Goal: Transaction & Acquisition: Purchase product/service

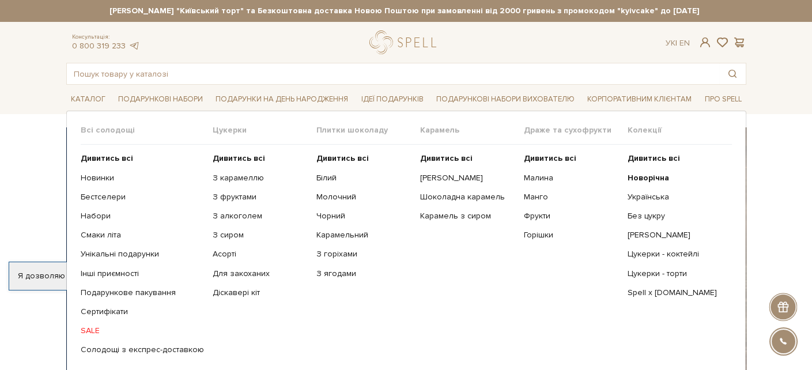
click at [92, 336] on link "SALE" at bounding box center [142, 331] width 123 height 10
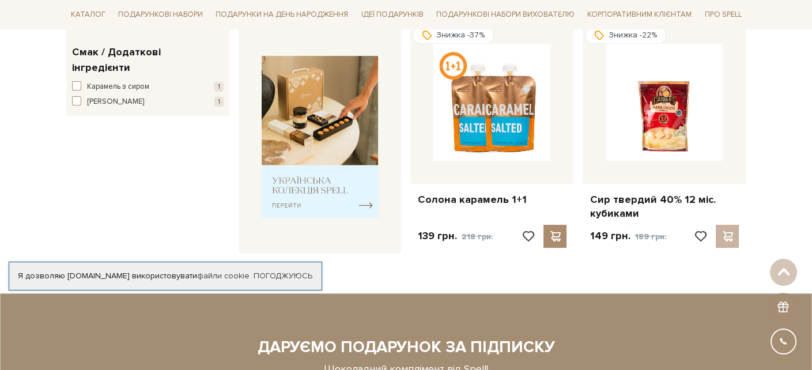
scroll to position [461, 0]
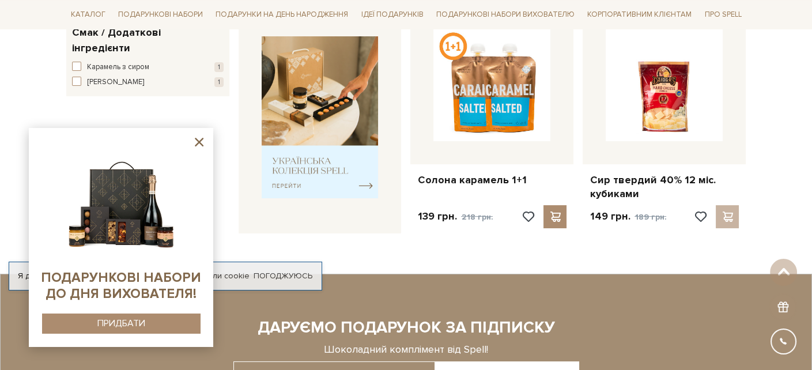
click at [199, 138] on icon at bounding box center [199, 142] width 14 height 14
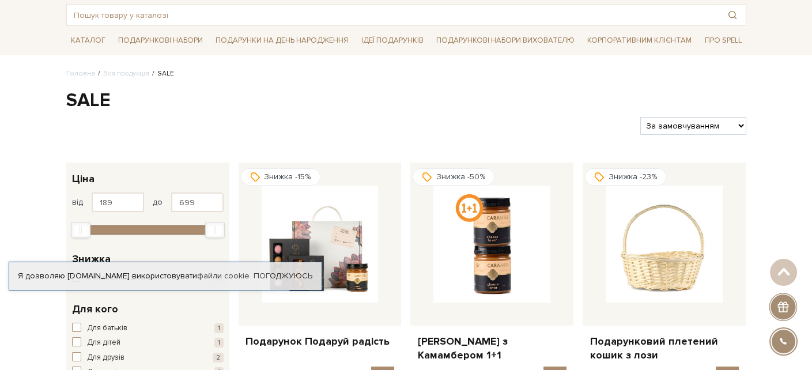
scroll to position [58, 0]
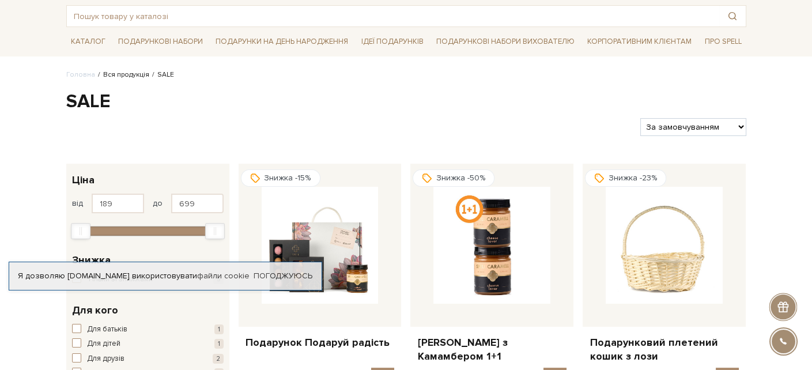
click at [131, 79] on link "Вся продукція" at bounding box center [126, 74] width 46 height 9
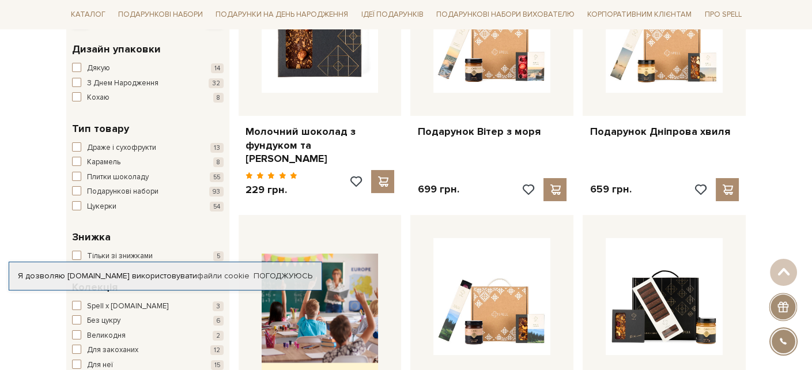
scroll to position [288, 0]
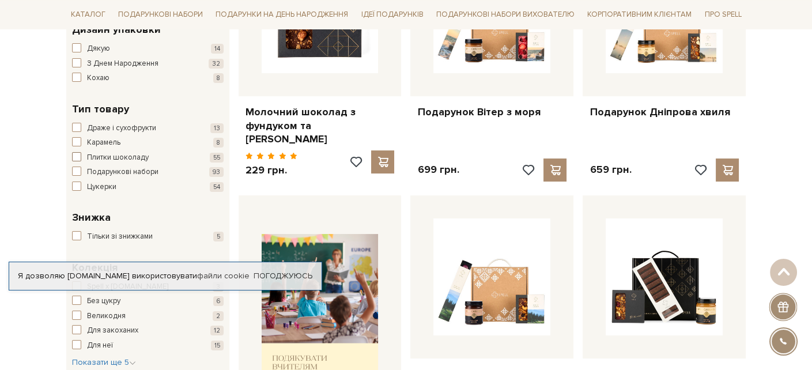
click at [76, 161] on span "button" at bounding box center [76, 156] width 9 height 9
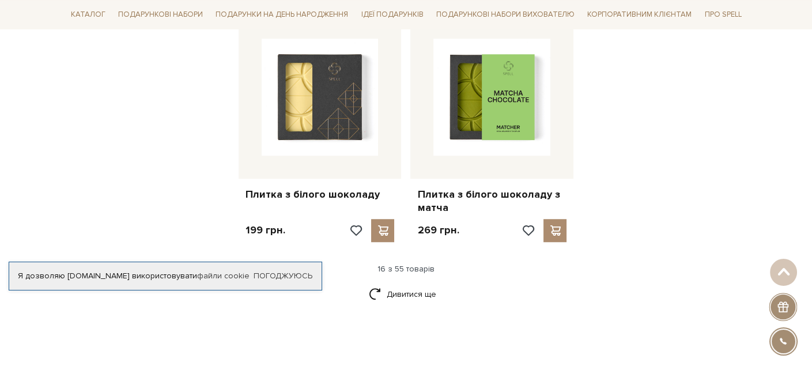
scroll to position [1557, 0]
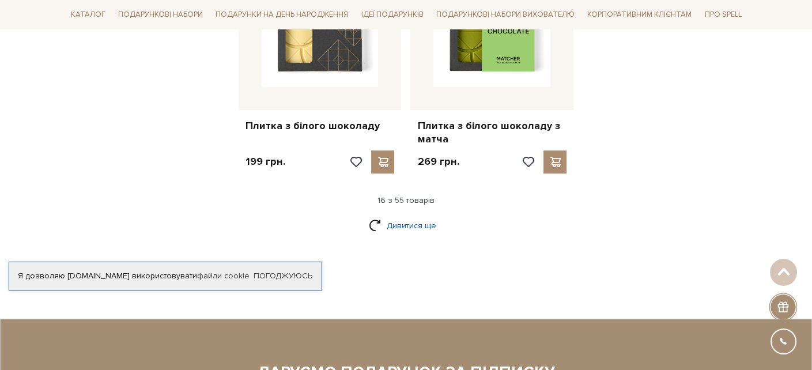
click at [411, 236] on link "Дивитися ще" at bounding box center [406, 226] width 75 height 20
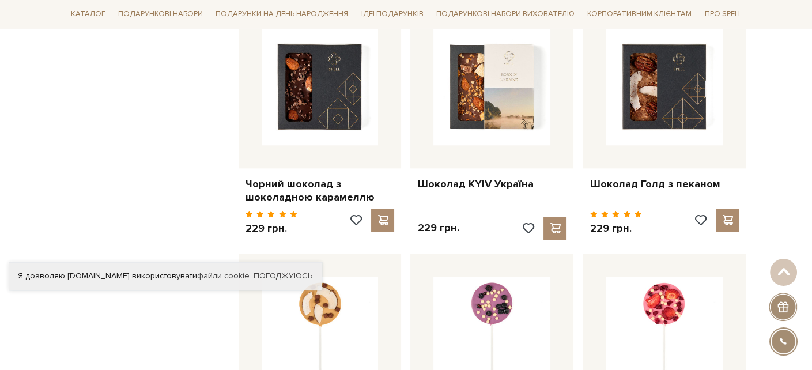
scroll to position [2248, 0]
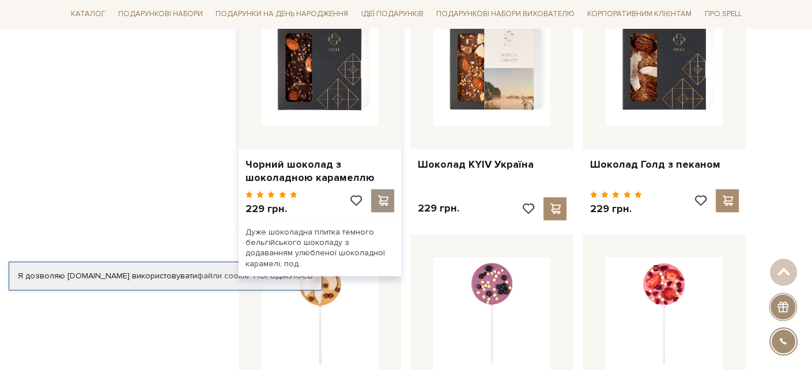
click at [379, 206] on span at bounding box center [383, 200] width 14 height 10
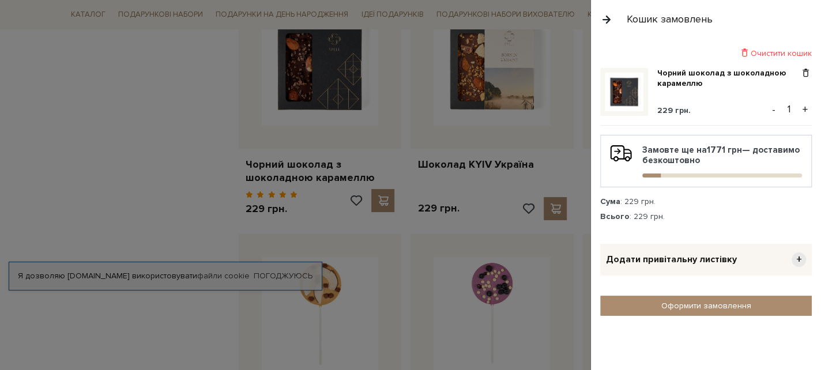
click at [606, 19] on button "button" at bounding box center [606, 19] width 13 height 20
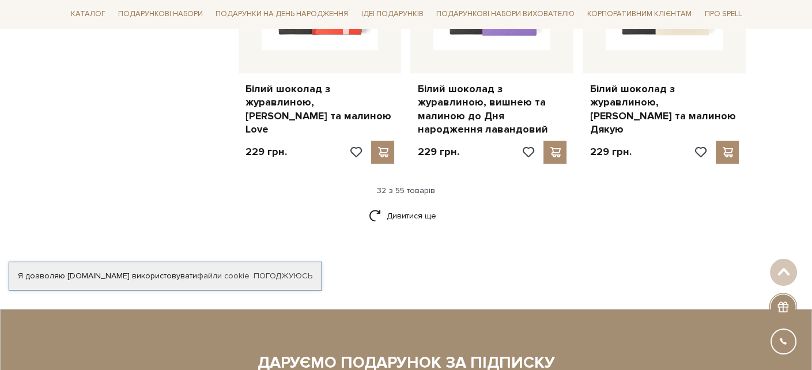
scroll to position [2825, 0]
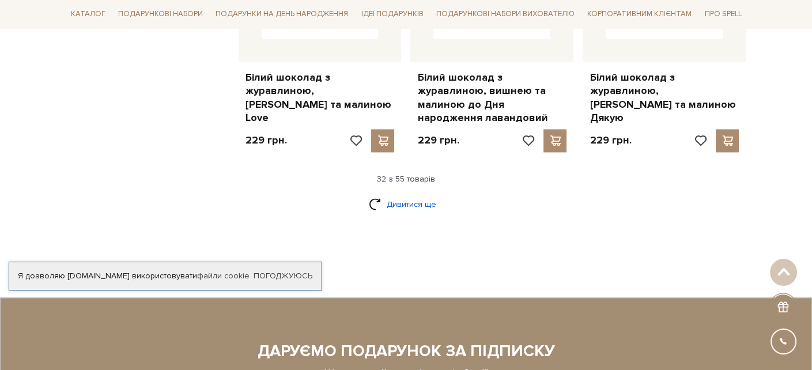
click at [410, 214] on link "Дивитися ще" at bounding box center [406, 204] width 75 height 20
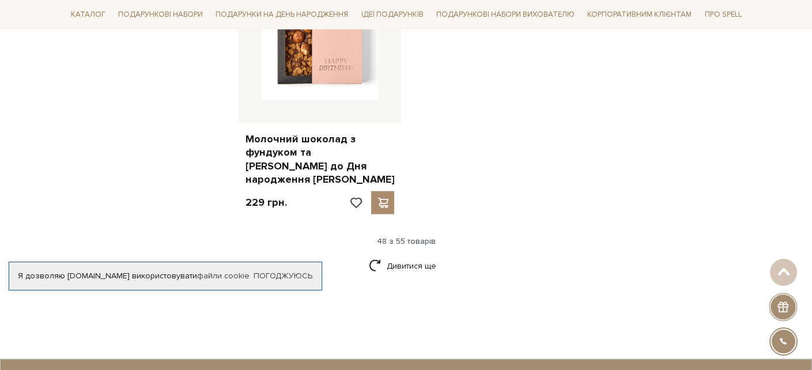
scroll to position [4382, 0]
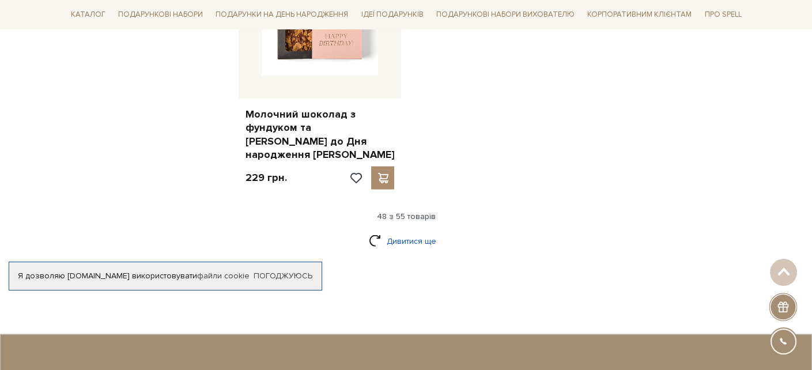
click at [415, 238] on link "Дивитися ще" at bounding box center [406, 241] width 75 height 20
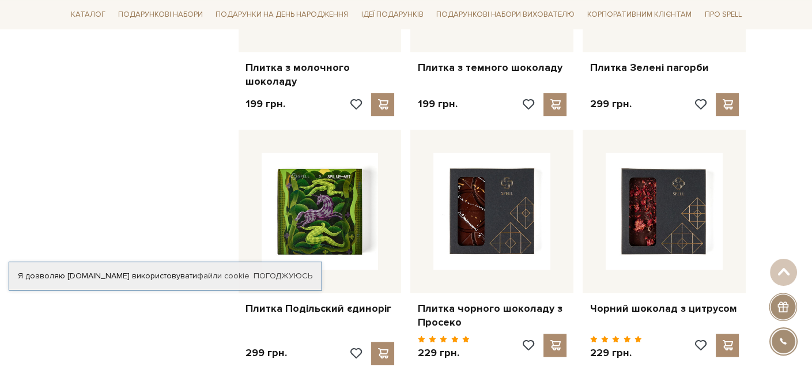
scroll to position [1920, 0]
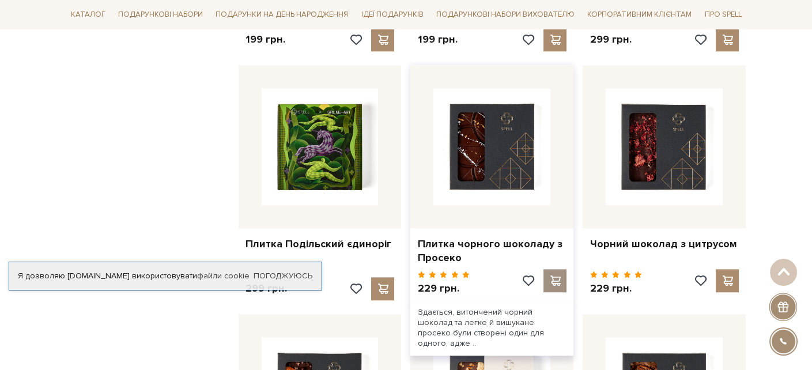
click at [555, 286] on span at bounding box center [555, 281] width 14 height 10
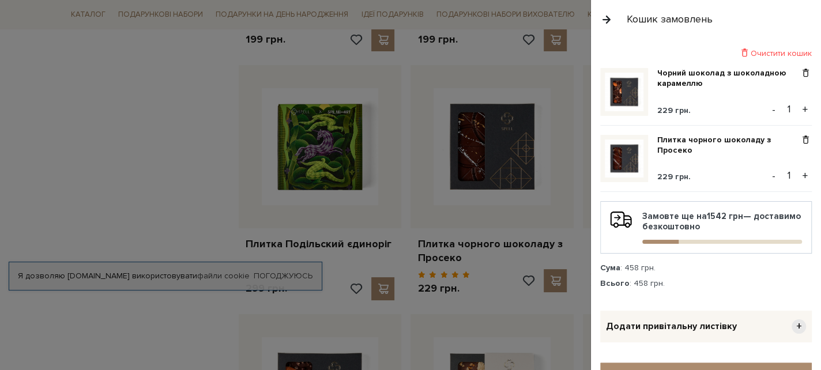
click at [606, 22] on button "button" at bounding box center [606, 19] width 13 height 20
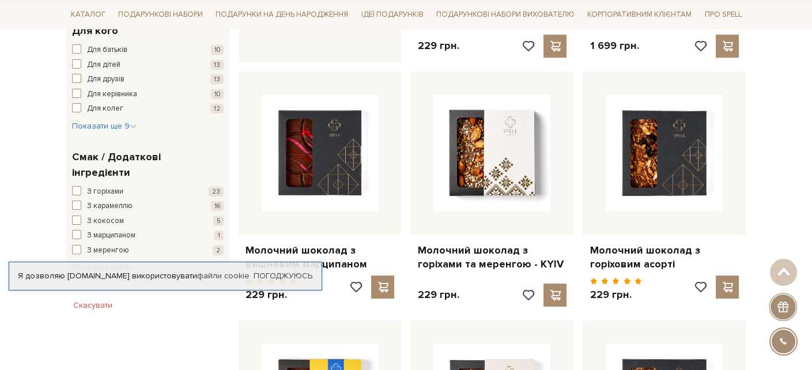
scroll to position [0, 0]
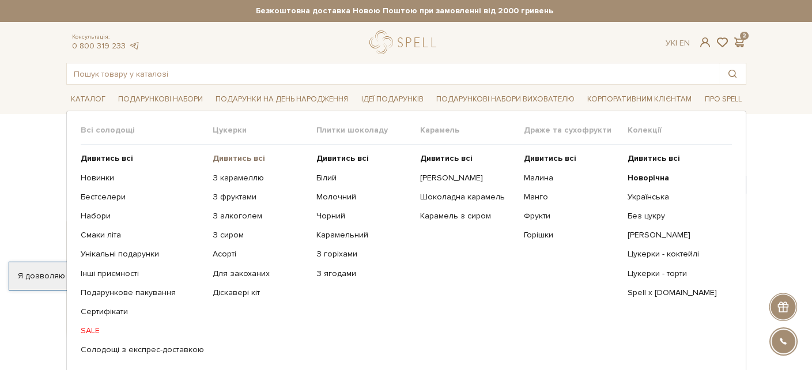
click at [223, 163] on b "Дивитись всі" at bounding box center [239, 158] width 52 height 10
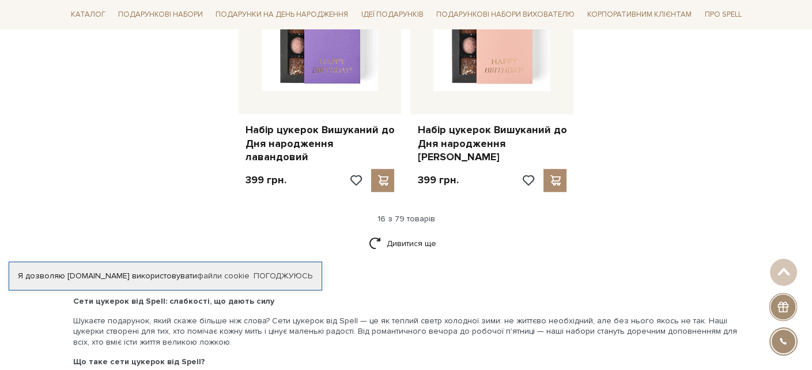
scroll to position [1557, 0]
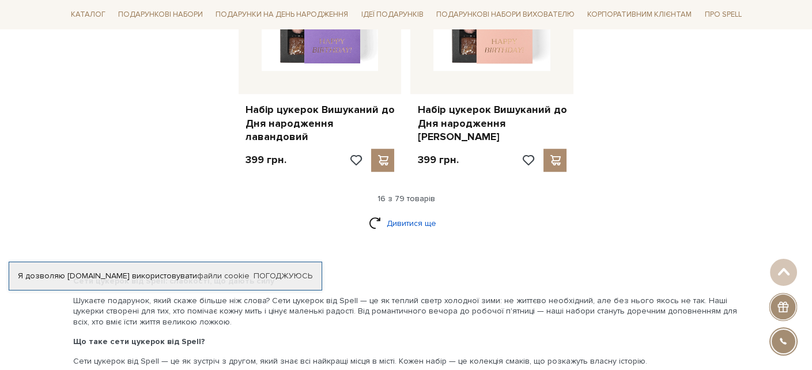
click at [411, 232] on link "Дивитися ще" at bounding box center [406, 223] width 75 height 20
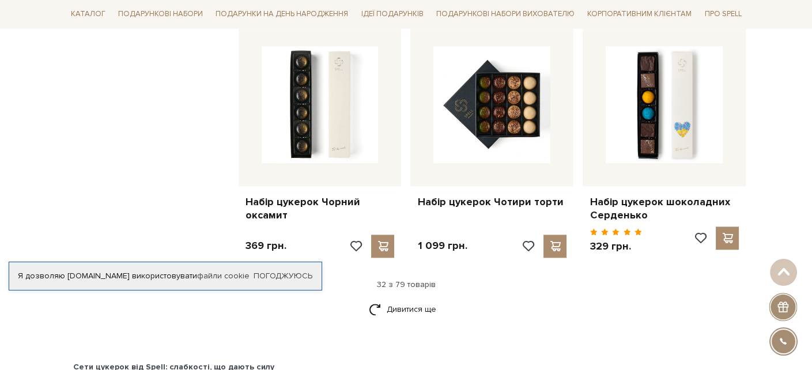
scroll to position [2767, 0]
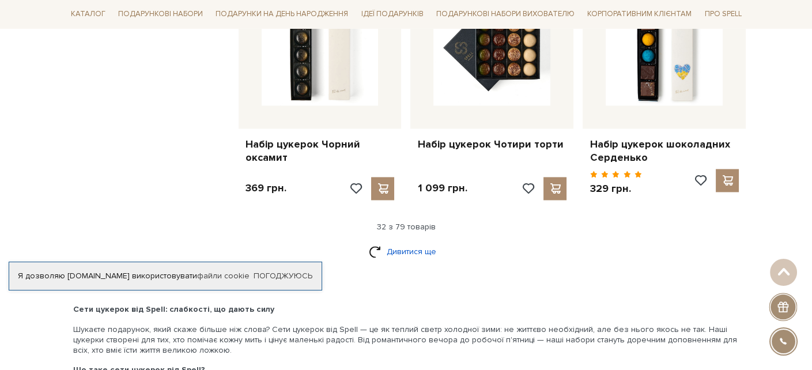
click at [404, 251] on link "Дивитися ще" at bounding box center [406, 252] width 75 height 20
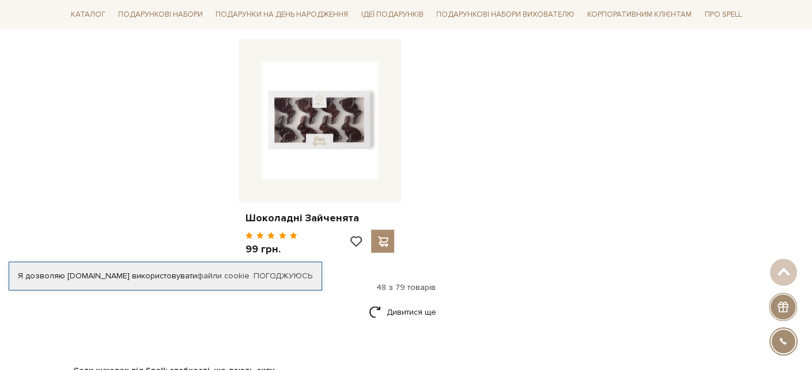
scroll to position [4209, 0]
click at [412, 315] on link "Дивитися ще" at bounding box center [406, 312] width 75 height 20
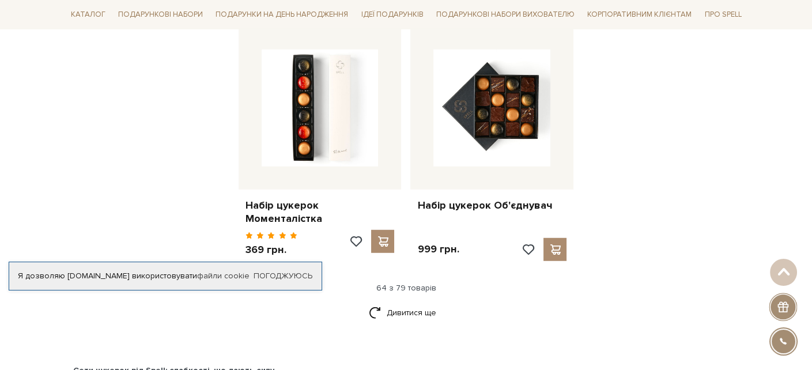
scroll to position [5477, 0]
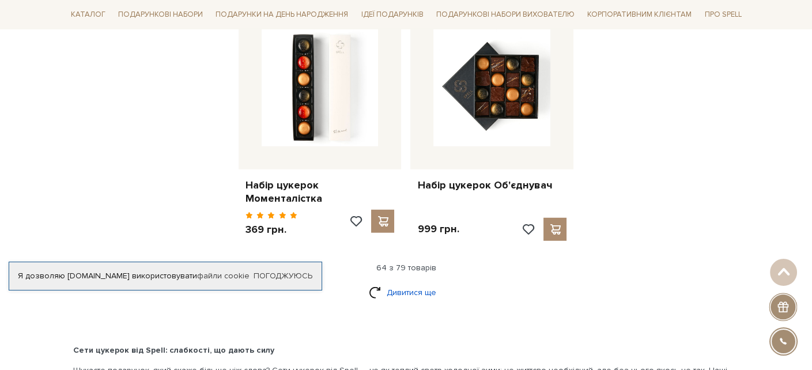
click at [418, 297] on link "Дивитися ще" at bounding box center [406, 292] width 75 height 20
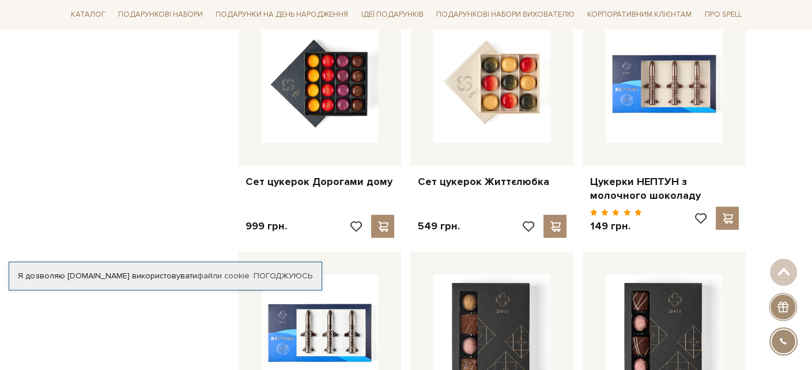
scroll to position [5016, 0]
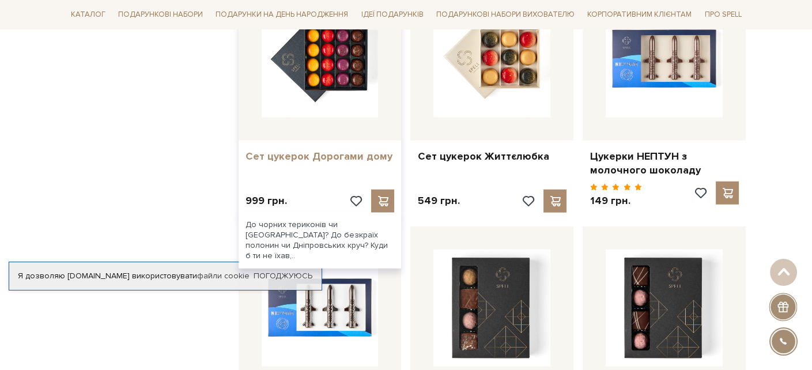
click at [323, 156] on link "Сет цукерок Дорогами дому" at bounding box center [320, 156] width 149 height 13
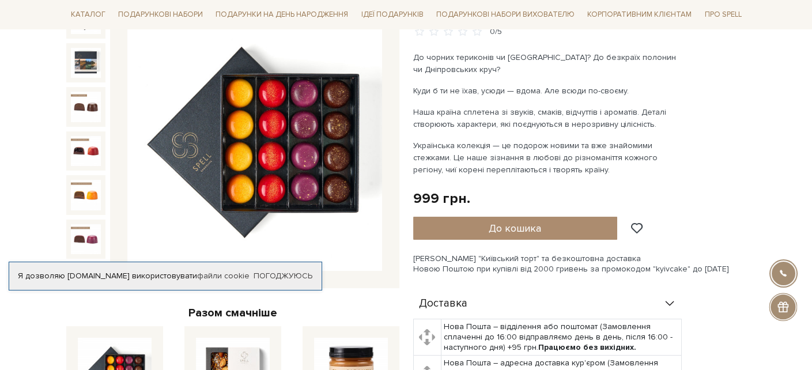
scroll to position [173, 0]
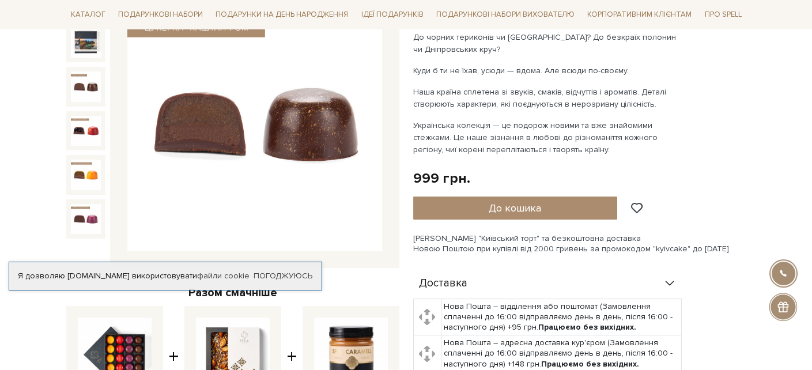
click at [85, 96] on img at bounding box center [86, 86] width 30 height 30
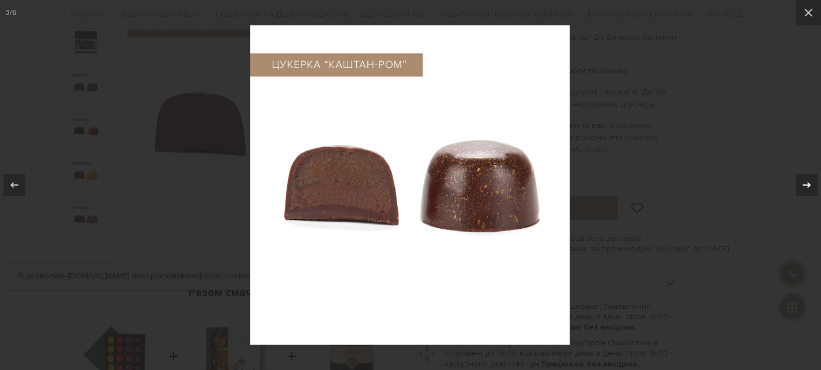
click at [806, 183] on icon at bounding box center [807, 185] width 14 height 14
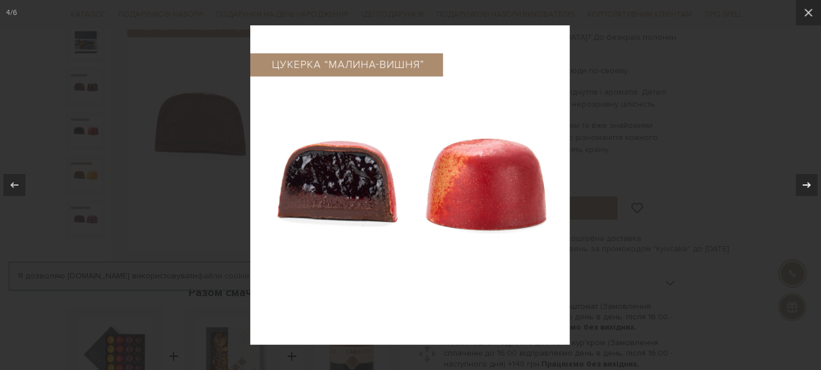
click at [807, 183] on icon at bounding box center [807, 185] width 14 height 14
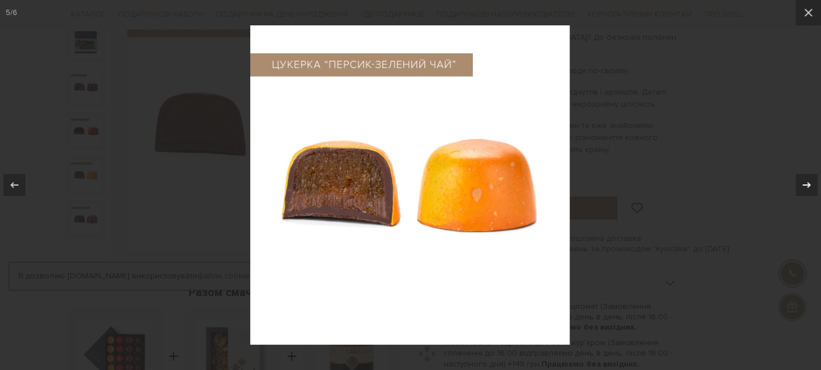
click at [807, 183] on icon at bounding box center [807, 185] width 14 height 14
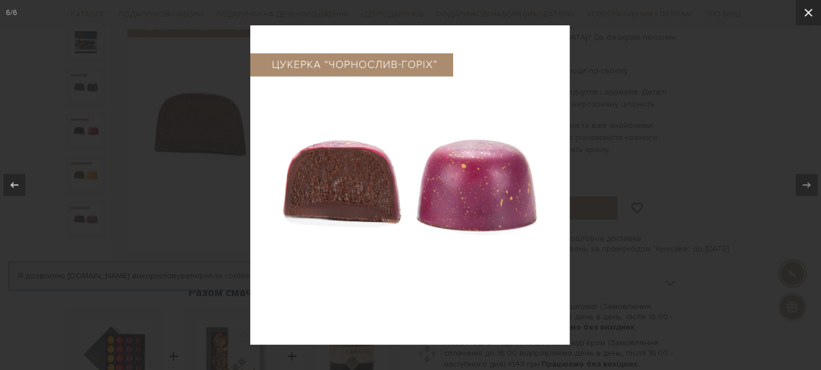
click at [811, 9] on icon at bounding box center [808, 13] width 8 height 8
